Goal: Information Seeking & Learning: Understand process/instructions

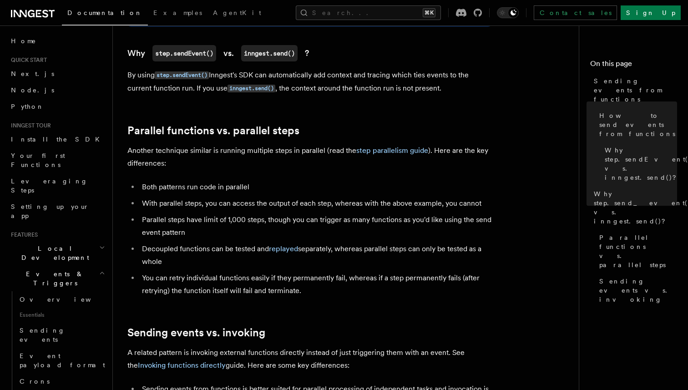
scroll to position [1018, 0]
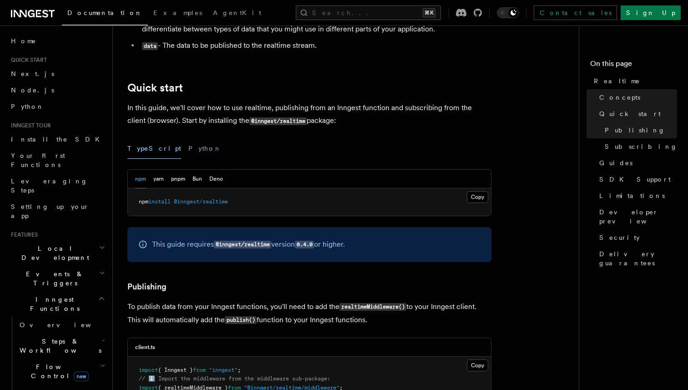
scroll to position [353, 0]
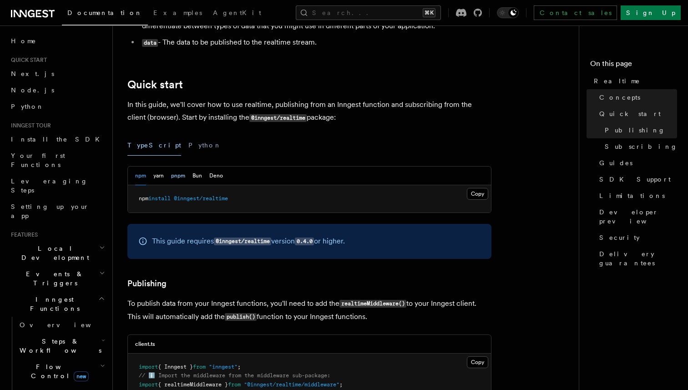
click at [183, 178] on button "pnpm" at bounding box center [178, 176] width 14 height 19
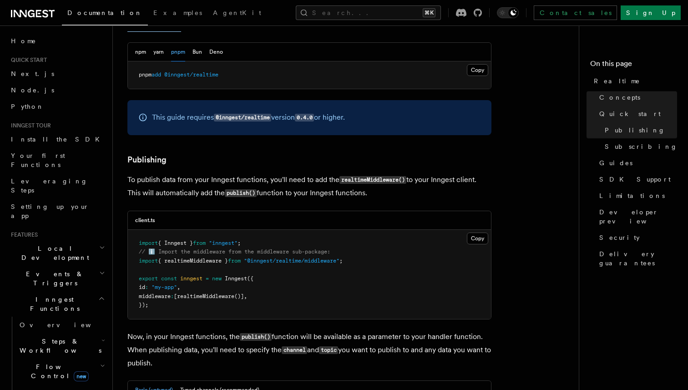
scroll to position [485, 0]
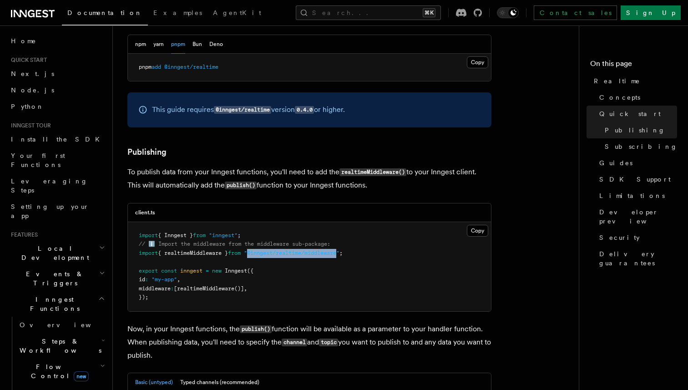
drag, startPoint x: 257, startPoint y: 254, endPoint x: 348, endPoint y: 257, distance: 91.6
click at [340, 256] on span ""@inngest/realtime/middleware"" at bounding box center [292, 253] width 96 height 6
copy span "@inngest/realtime/middleware"
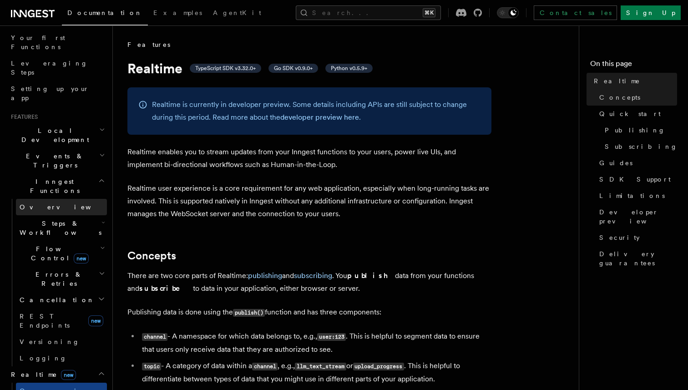
scroll to position [132, 0]
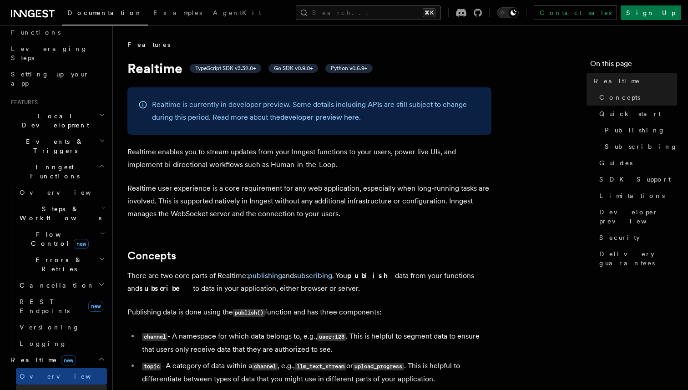
click at [45, 389] on span "React hooks / Next.js" at bounding box center [60, 397] width 81 height 16
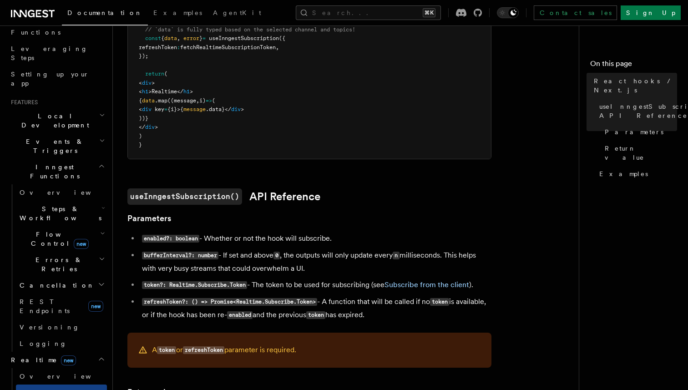
scroll to position [424, 0]
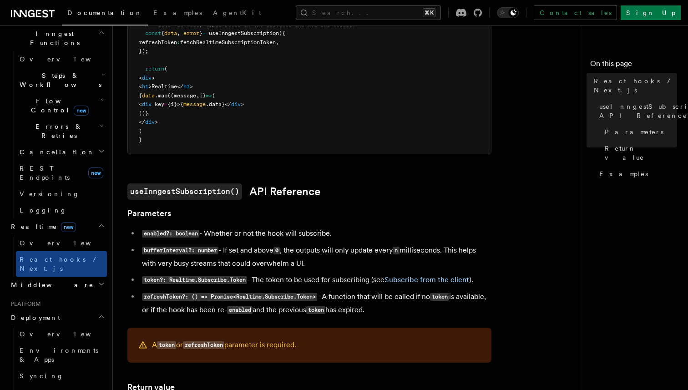
scroll to position [266, 0]
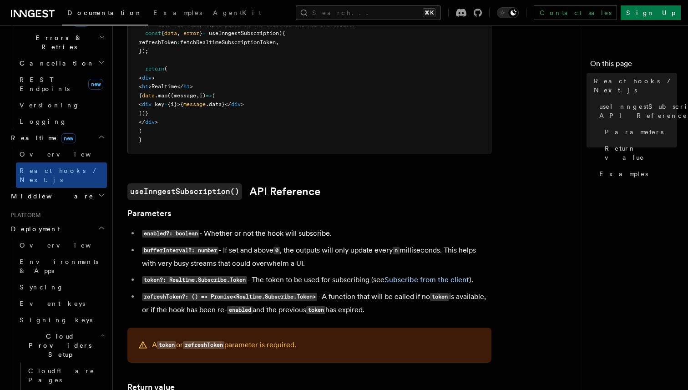
scroll to position [360, 0]
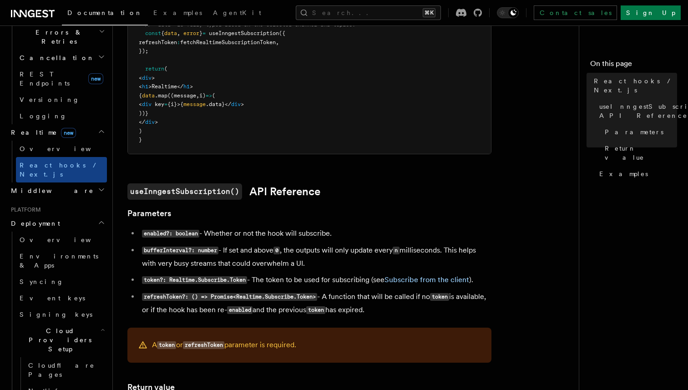
click at [67, 326] on span "Cloud Providers Setup" at bounding box center [58, 339] width 85 height 27
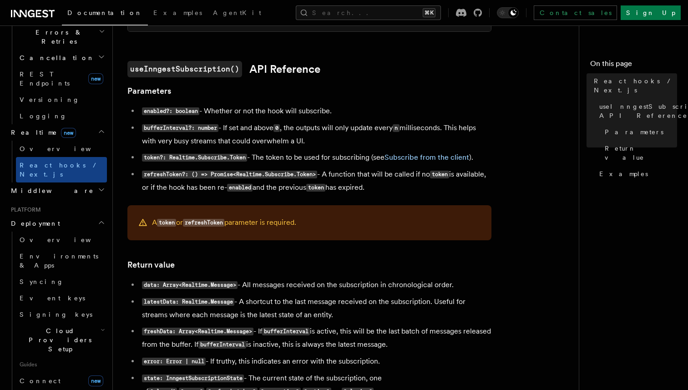
scroll to position [668, 0]
